Goal: Ask a question

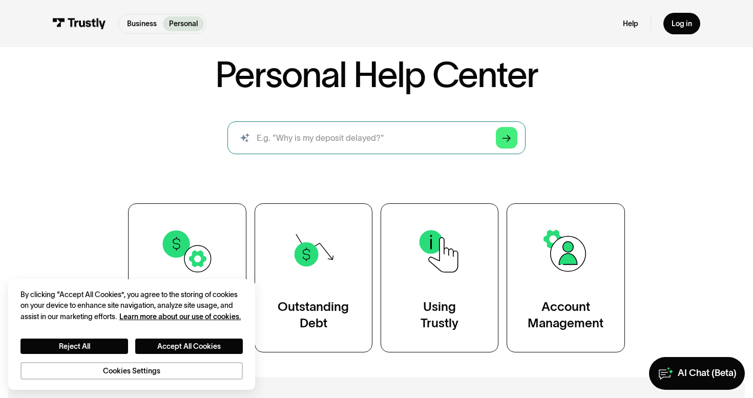
scroll to position [71, 0]
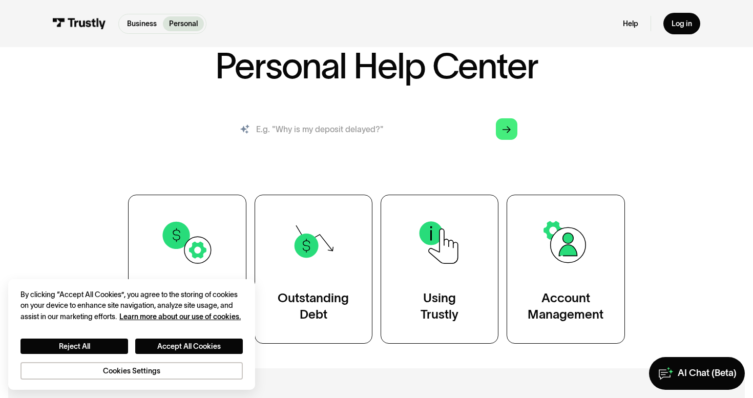
click at [393, 126] on input "search" at bounding box center [376, 129] width 298 height 33
type input "I am on underdog and it's not letting me withdraw to my abnk because your syste…"
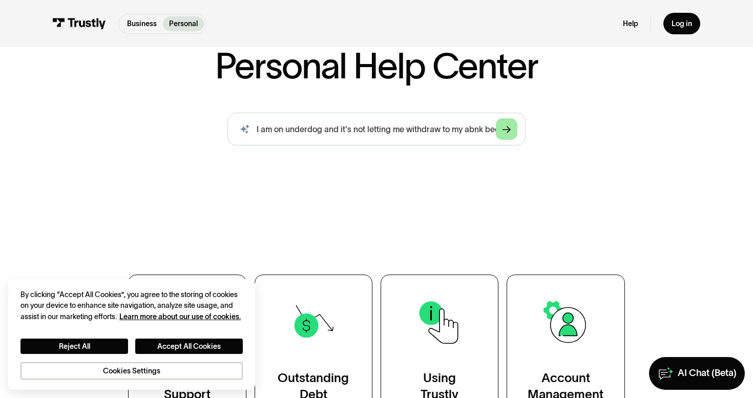
click at [510, 132] on icon "Arrow Right" at bounding box center [506, 129] width 8 height 9
click at [508, 133] on div "Arrow Right" at bounding box center [506, 129] width 8 height 8
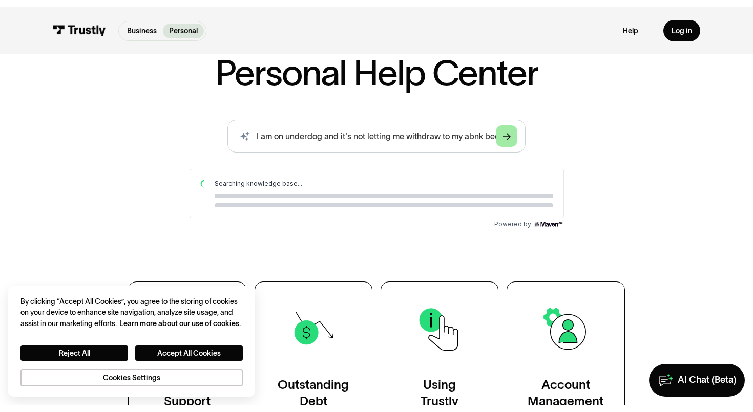
scroll to position [0, 0]
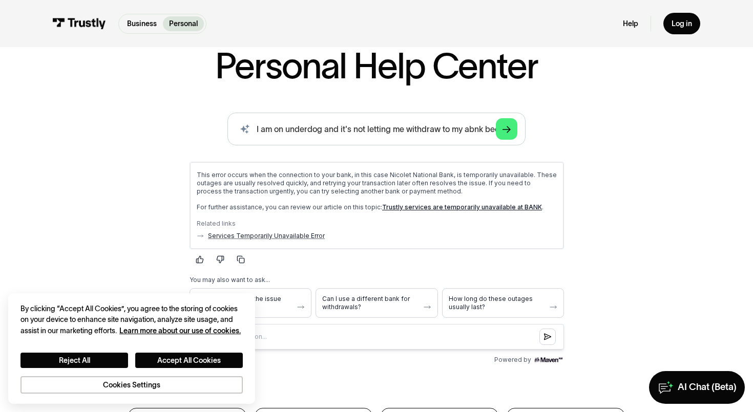
click at [290, 189] on p "This error occurs when the connection to your bank, in this case Nicolet Nation…" at bounding box center [376, 182] width 360 height 25
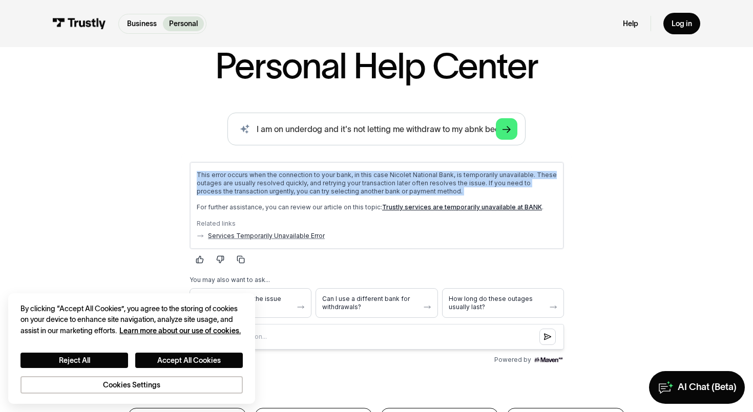
click at [290, 189] on p "This error occurs when the connection to your bank, in this case Nicolet Nation…" at bounding box center [376, 182] width 360 height 25
